Goal: Task Accomplishment & Management: Manage account settings

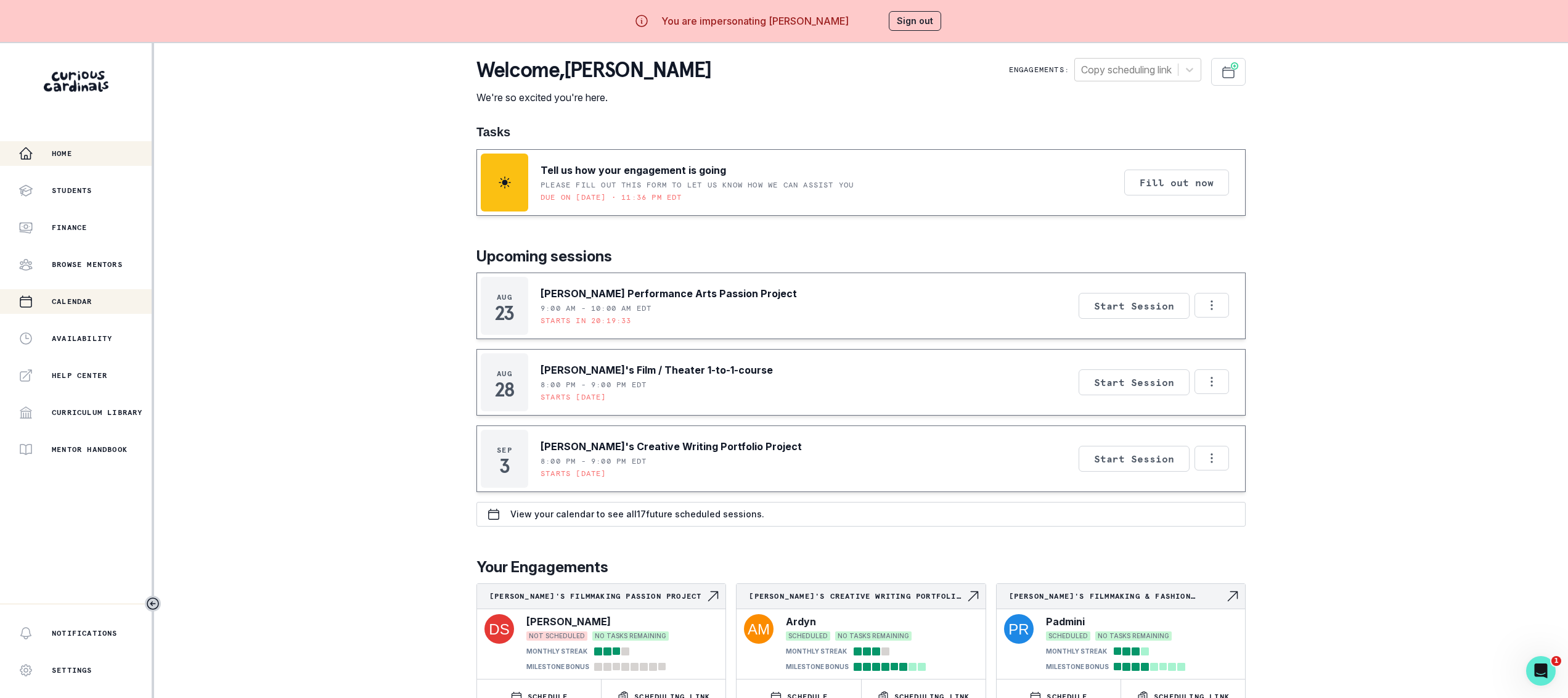
click at [104, 295] on div "Calendar" at bounding box center [85, 302] width 133 height 15
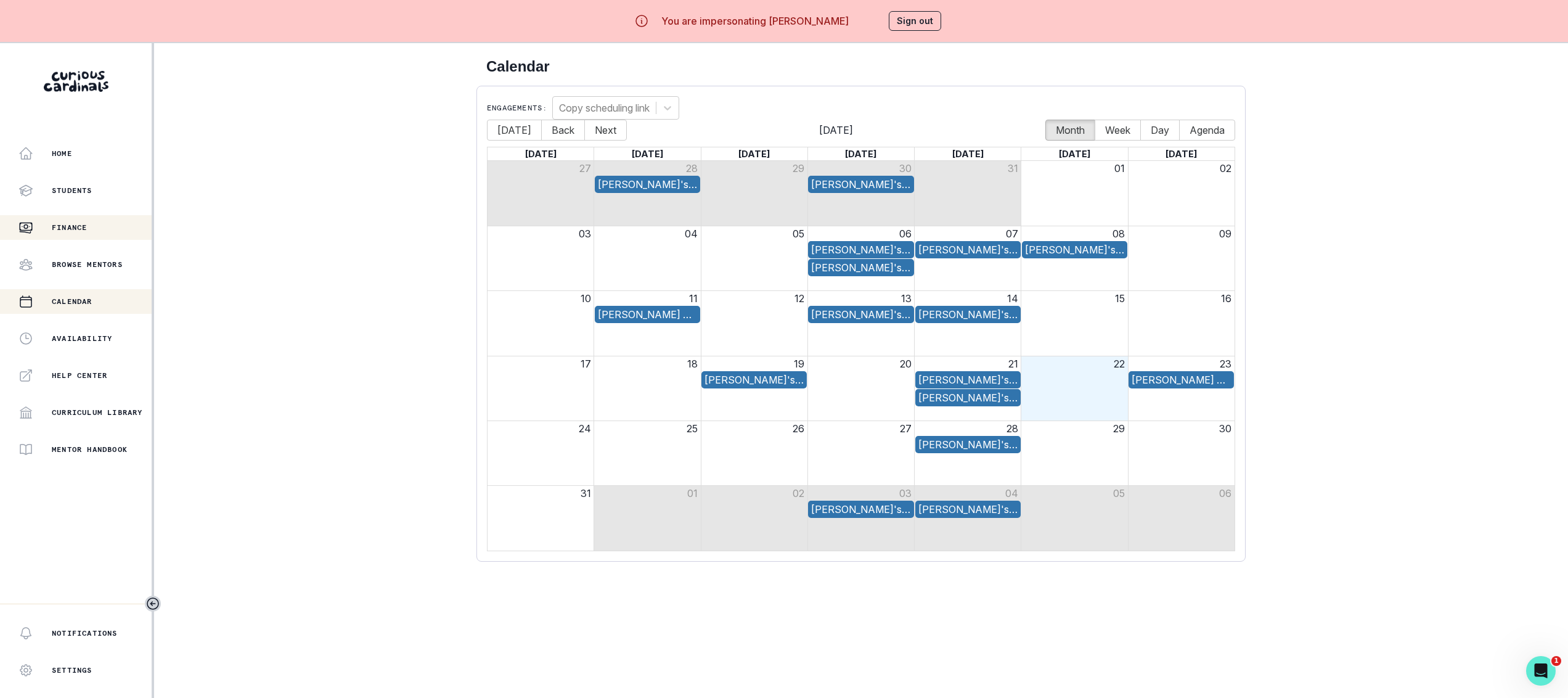
click at [106, 225] on div "Finance" at bounding box center [85, 228] width 133 height 15
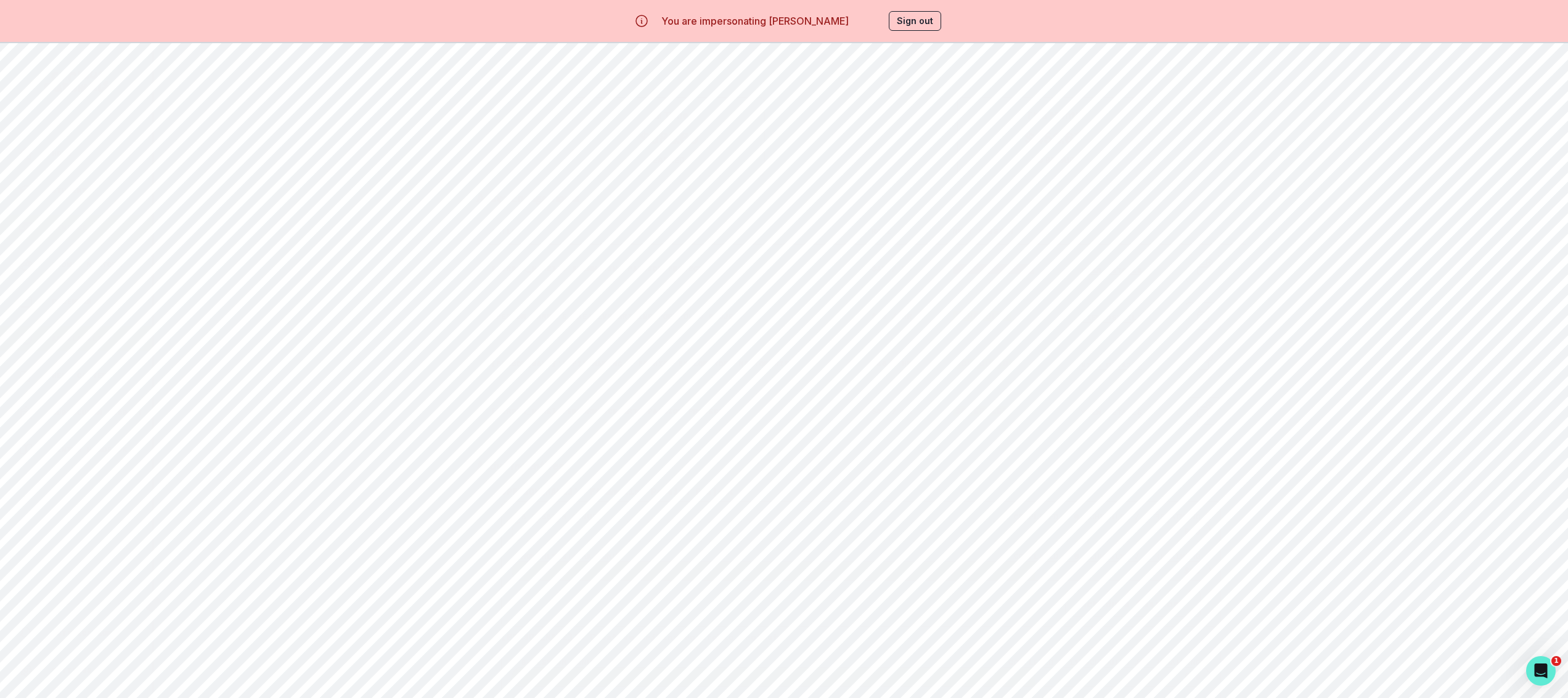
click at [109, 331] on div "Availability" at bounding box center [85, 338] width 133 height 15
click at [917, 7] on div "You are impersonating [PERSON_NAME] Sign out" at bounding box center [784, 21] width 350 height 30
click at [922, 20] on button "Sign out" at bounding box center [914, 21] width 52 height 20
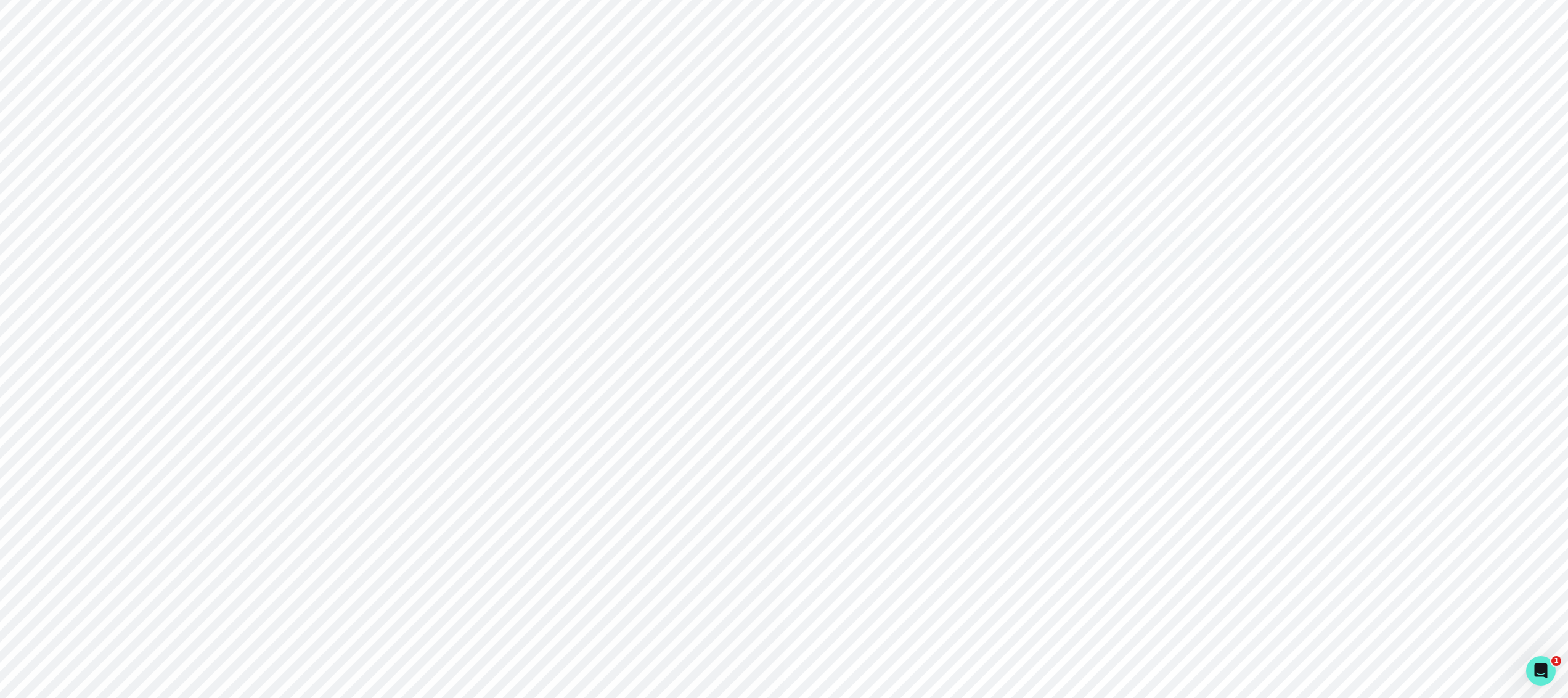
click at [1251, 259] on button "Sign in with Google" at bounding box center [1175, 248] width 251 height 36
